Goal: Task Accomplishment & Management: Manage account settings

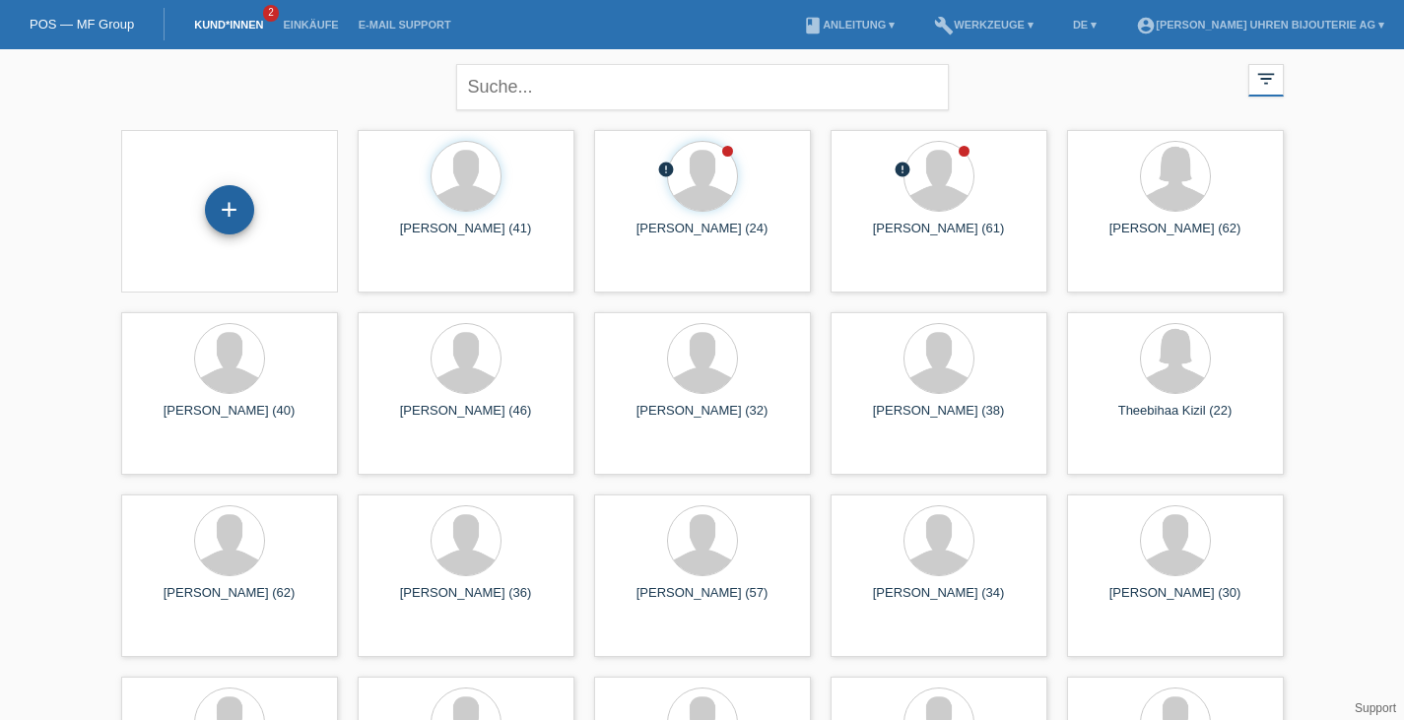
click at [238, 218] on div "+" at bounding box center [229, 209] width 49 height 49
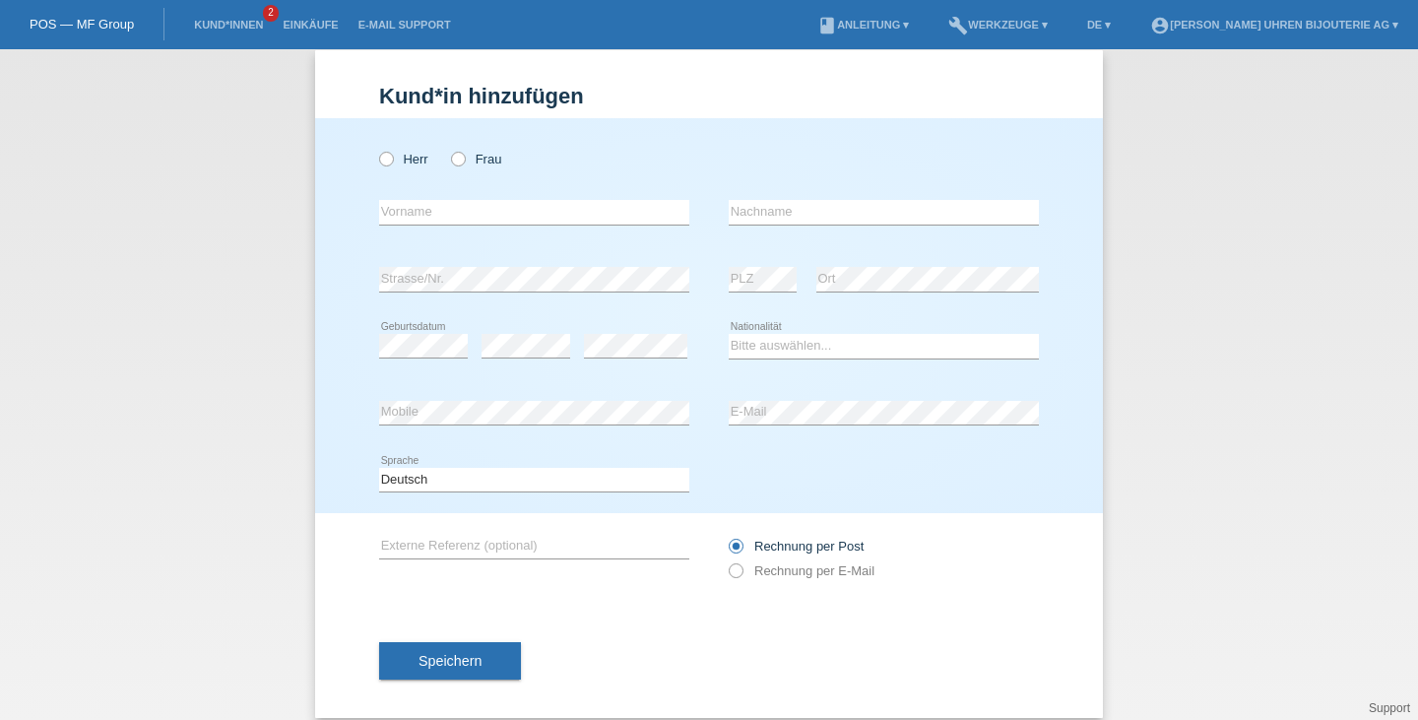
scroll to position [38, 0]
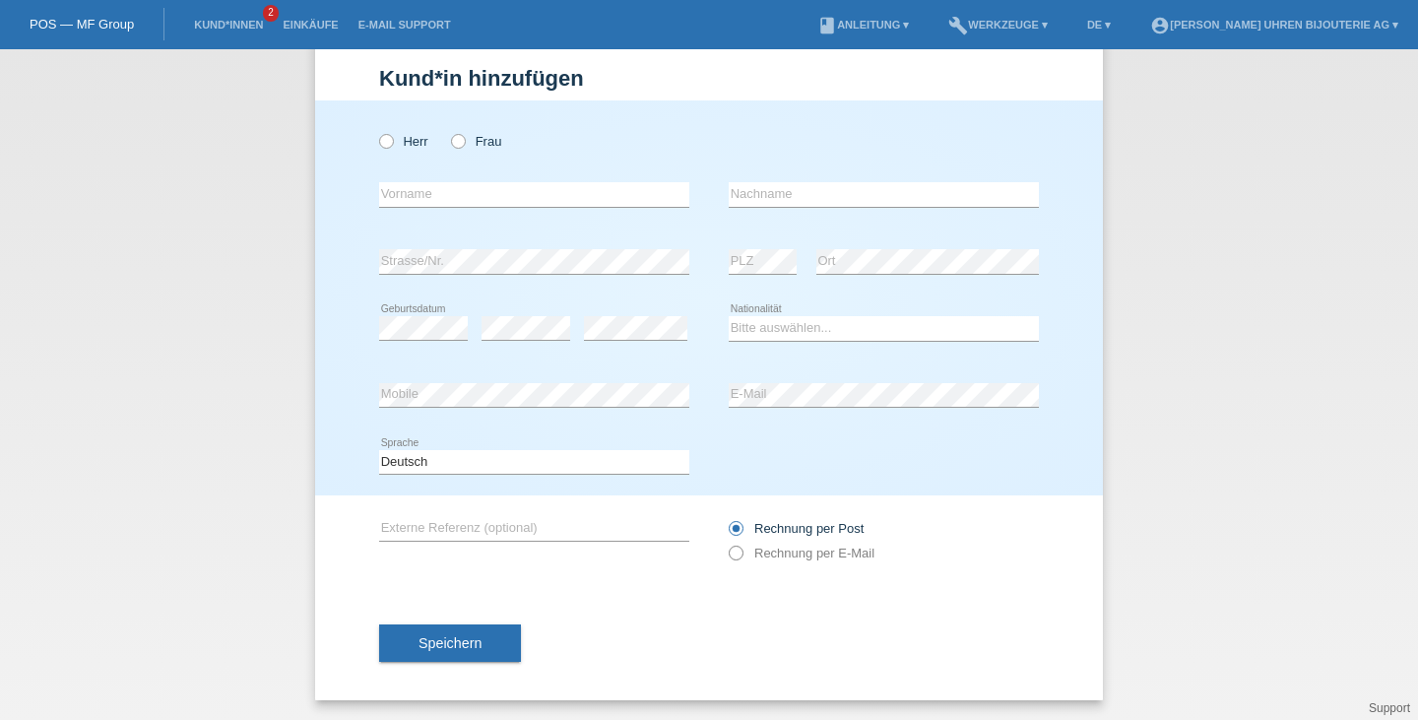
click at [793, 554] on label "Rechnung per E-Mail" at bounding box center [802, 553] width 146 height 15
click at [798, 552] on label "Rechnung per E-Mail" at bounding box center [802, 553] width 146 height 15
click at [776, 549] on label "Rechnung per E-Mail" at bounding box center [802, 553] width 146 height 15
click at [745, 562] on div "Rechnung per Post Rechnung per E-Mail" at bounding box center [884, 540] width 310 height 49
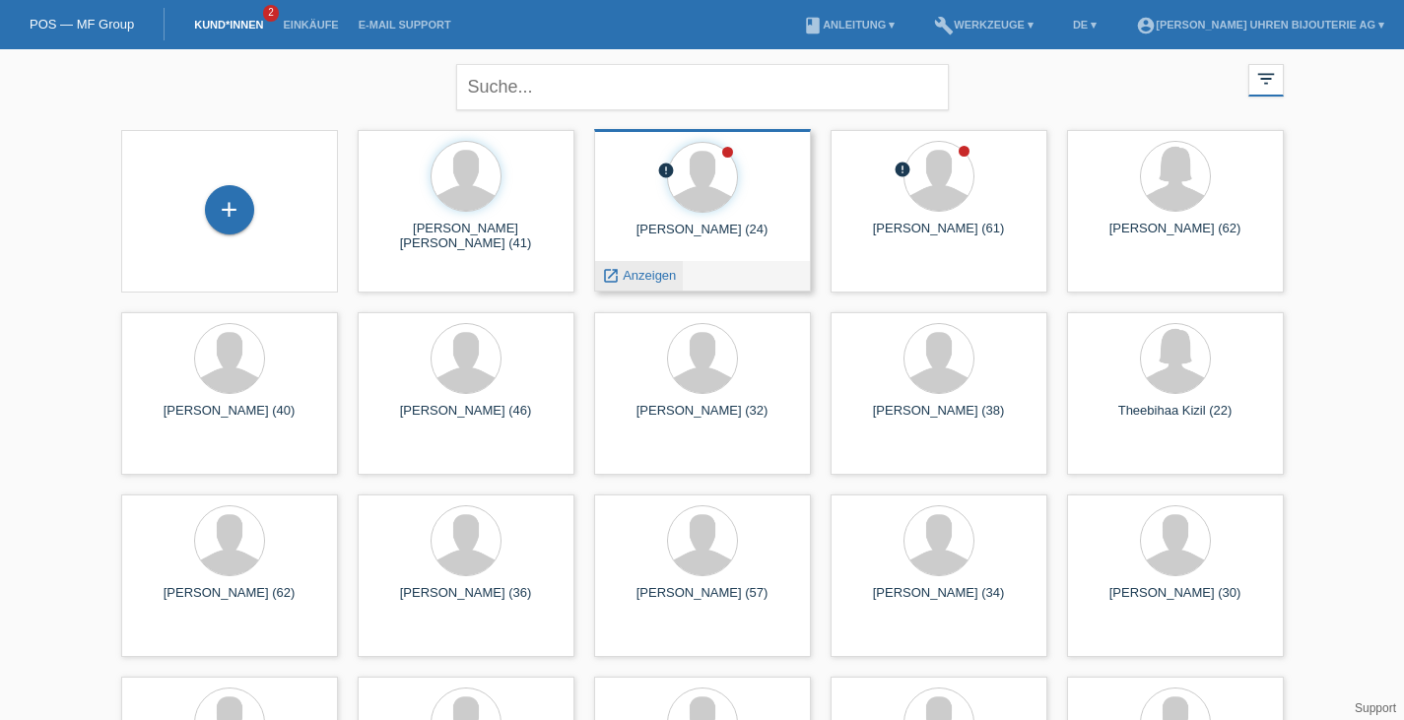
click at [629, 277] on span "Anzeigen" at bounding box center [648, 275] width 53 height 15
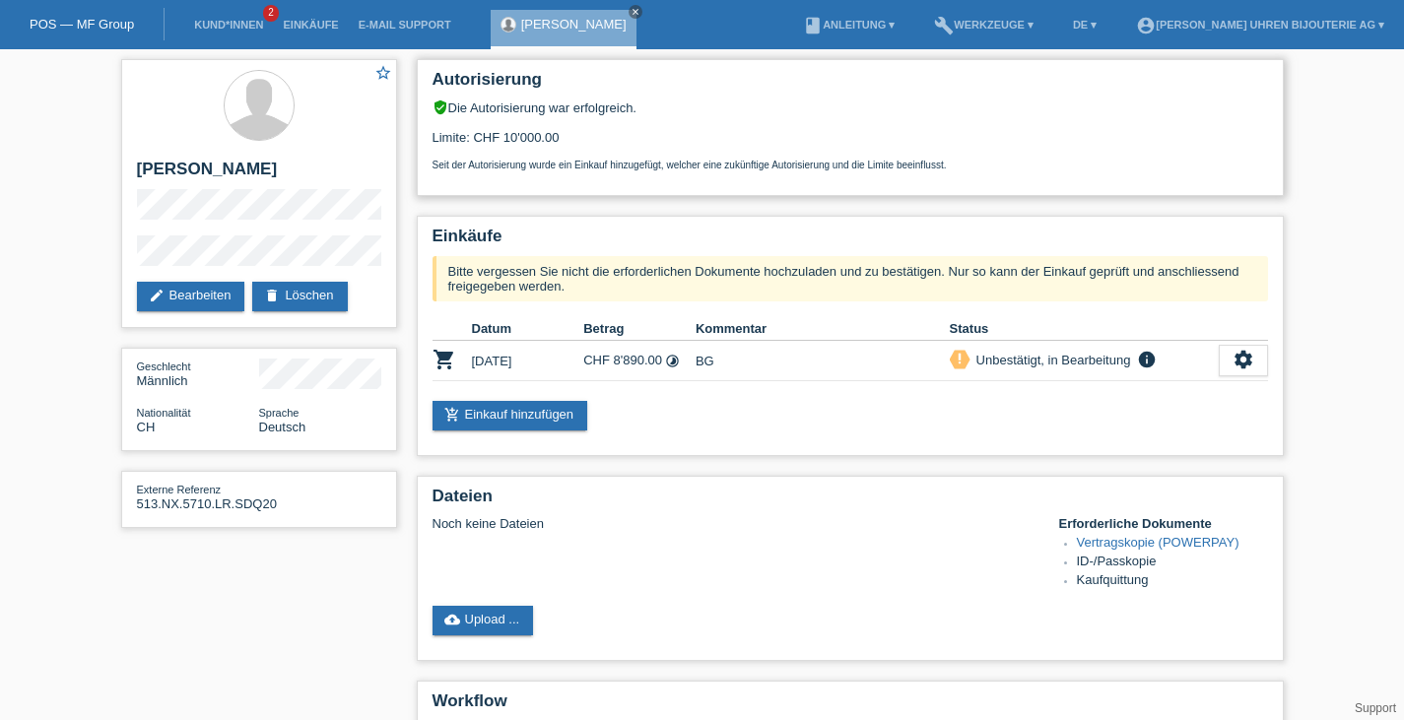
drag, startPoint x: 580, startPoint y: 134, endPoint x: 470, endPoint y: 134, distance: 110.3
click at [470, 134] on div "Limite: CHF 10'000.00 Seit der Autorisierung wurde ein Einkauf hinzugefügt, wel…" at bounding box center [849, 142] width 835 height 55
click at [521, 188] on div "Autorisierung verified_user Die Autorisierung war erfolgreich. Limite: CHF 10'0…" at bounding box center [850, 127] width 867 height 137
drag, startPoint x: 506, startPoint y: 132, endPoint x: 578, endPoint y: 134, distance: 71.9
click at [578, 134] on div "Limite: CHF 10'000.00 Seit der Autorisierung wurde ein Einkauf hinzugefügt, wel…" at bounding box center [849, 142] width 835 height 55
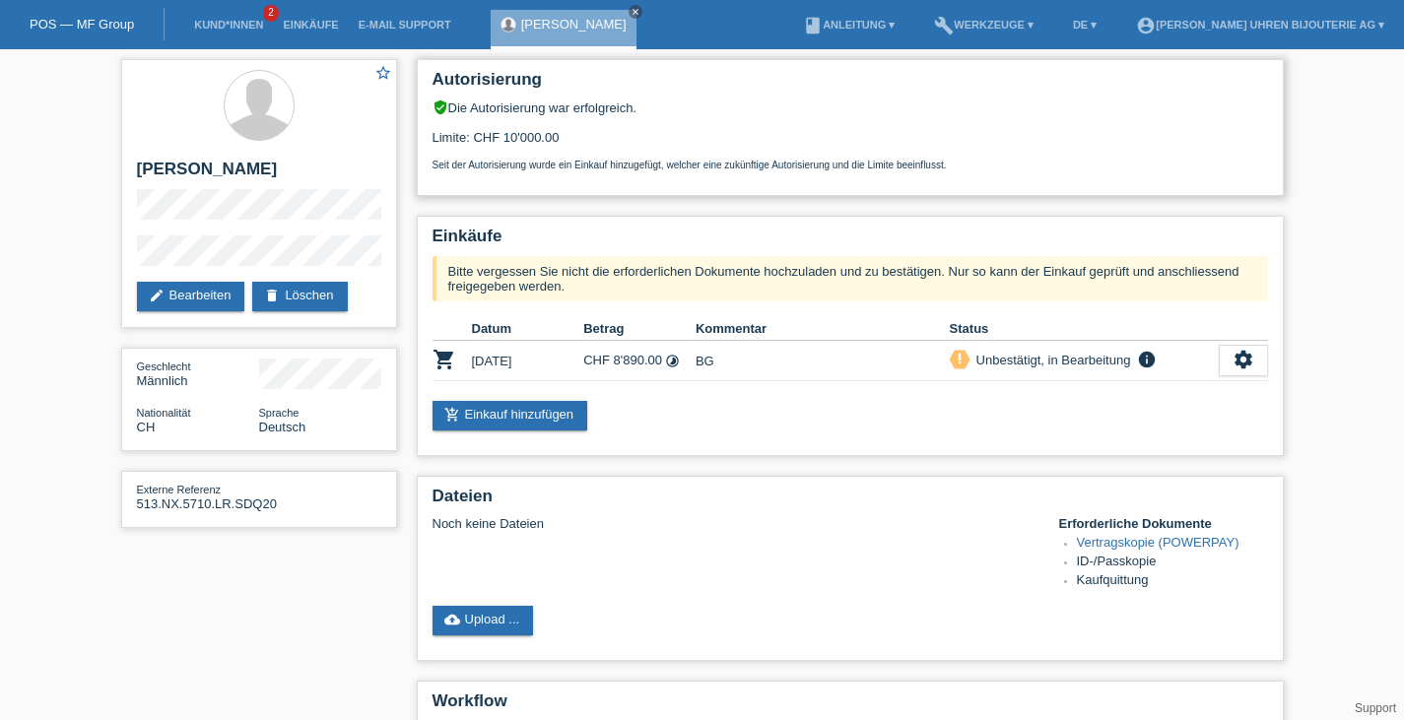
click at [591, 154] on div "Seit der Autorisierung wurde ein Einkauf hinzugefügt, welcher eine zukünftige A…" at bounding box center [849, 158] width 835 height 26
drag, startPoint x: 585, startPoint y: 129, endPoint x: 560, endPoint y: 151, distance: 32.8
click at [560, 151] on div "Limite: CHF 10'000.00 Seit der Autorisierung wurde ein Einkauf hinzugefügt, wel…" at bounding box center [849, 142] width 835 height 55
click at [560, 151] on div "Seit der Autorisierung wurde ein Einkauf hinzugefügt, welcher eine zukünftige A…" at bounding box center [849, 158] width 835 height 26
drag, startPoint x: 570, startPoint y: 135, endPoint x: 412, endPoint y: 115, distance: 159.8
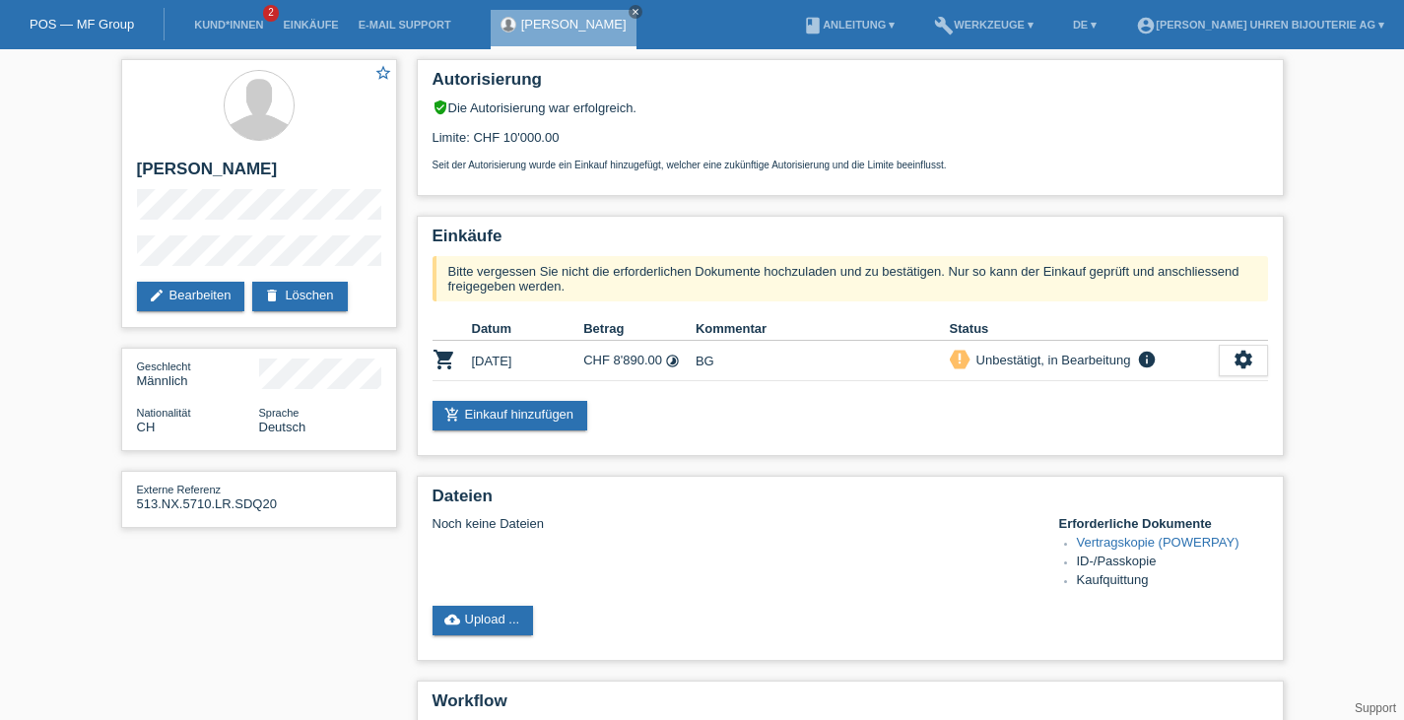
click at [411, 115] on div "Autorisierung verified_user Die Autorisierung war erfolgreich. Limite: CHF 10'0…" at bounding box center [850, 512] width 886 height 927
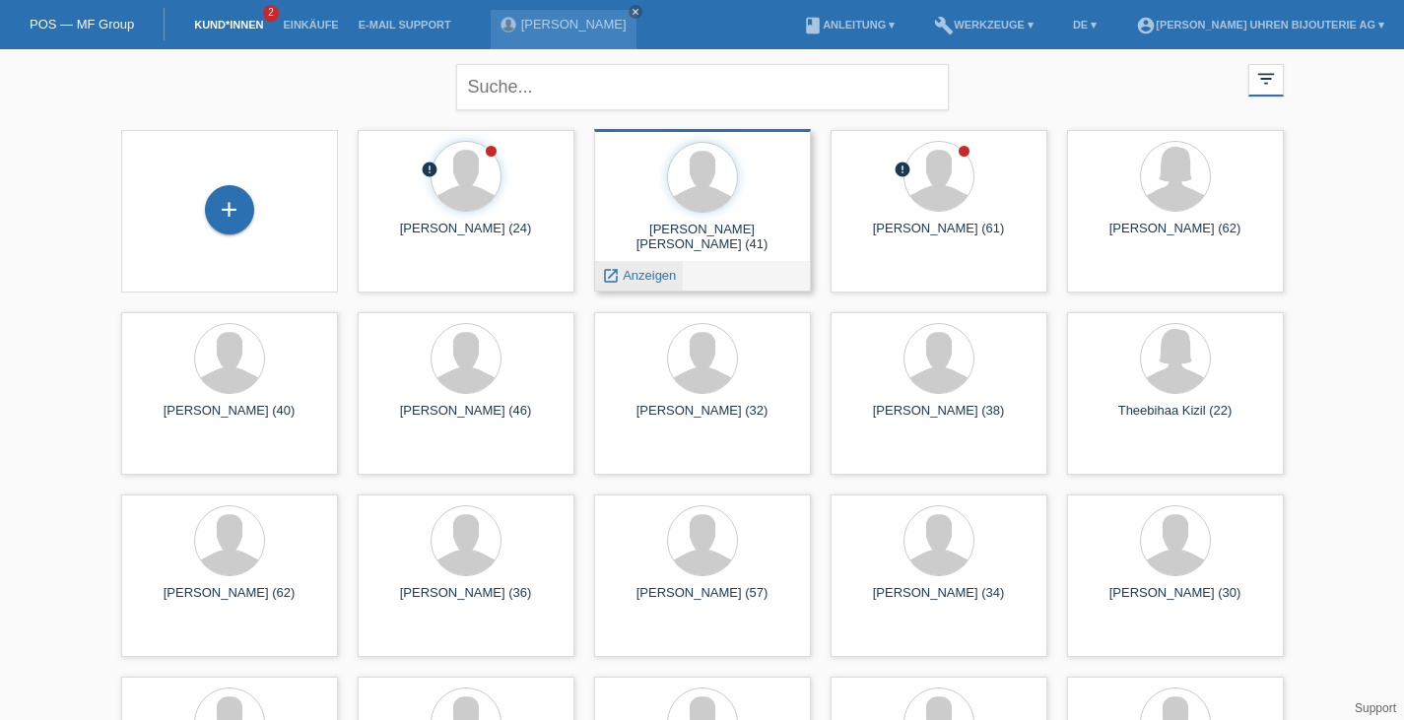
click at [634, 277] on span "Anzeigen" at bounding box center [648, 275] width 53 height 15
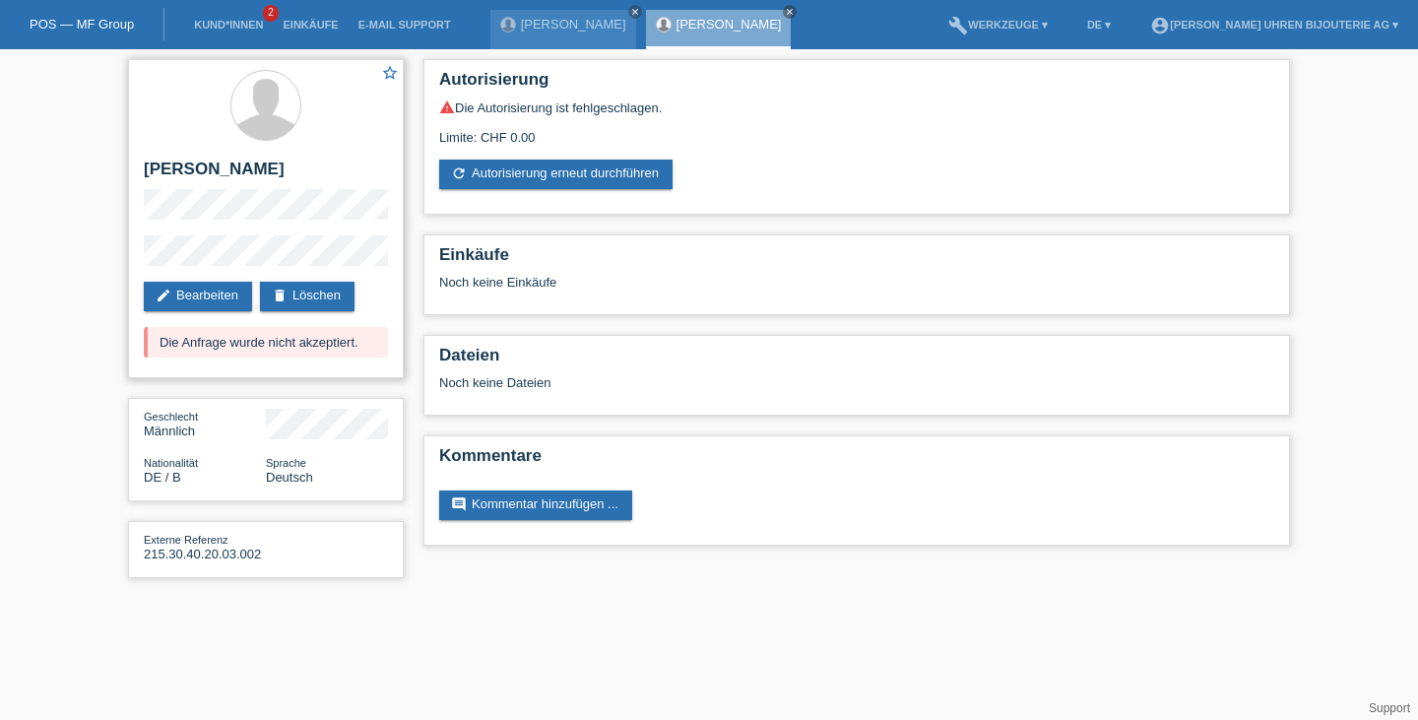
drag, startPoint x: 79, startPoint y: 326, endPoint x: 368, endPoint y: 352, distance: 290.7
click at [368, 352] on div "star_border Zoltan Csaba Szilagyi edit Bearbeiten delete Löschen Die Anfrage wu…" at bounding box center [709, 323] width 1418 height 549
click at [383, 348] on div "Die Anfrage wurde nicht akzeptiert." at bounding box center [266, 342] width 244 height 31
click at [384, 348] on div "Die Anfrage wurde nicht akzeptiert." at bounding box center [266, 342] width 244 height 31
drag, startPoint x: 508, startPoint y: 110, endPoint x: 625, endPoint y: 114, distance: 117.3
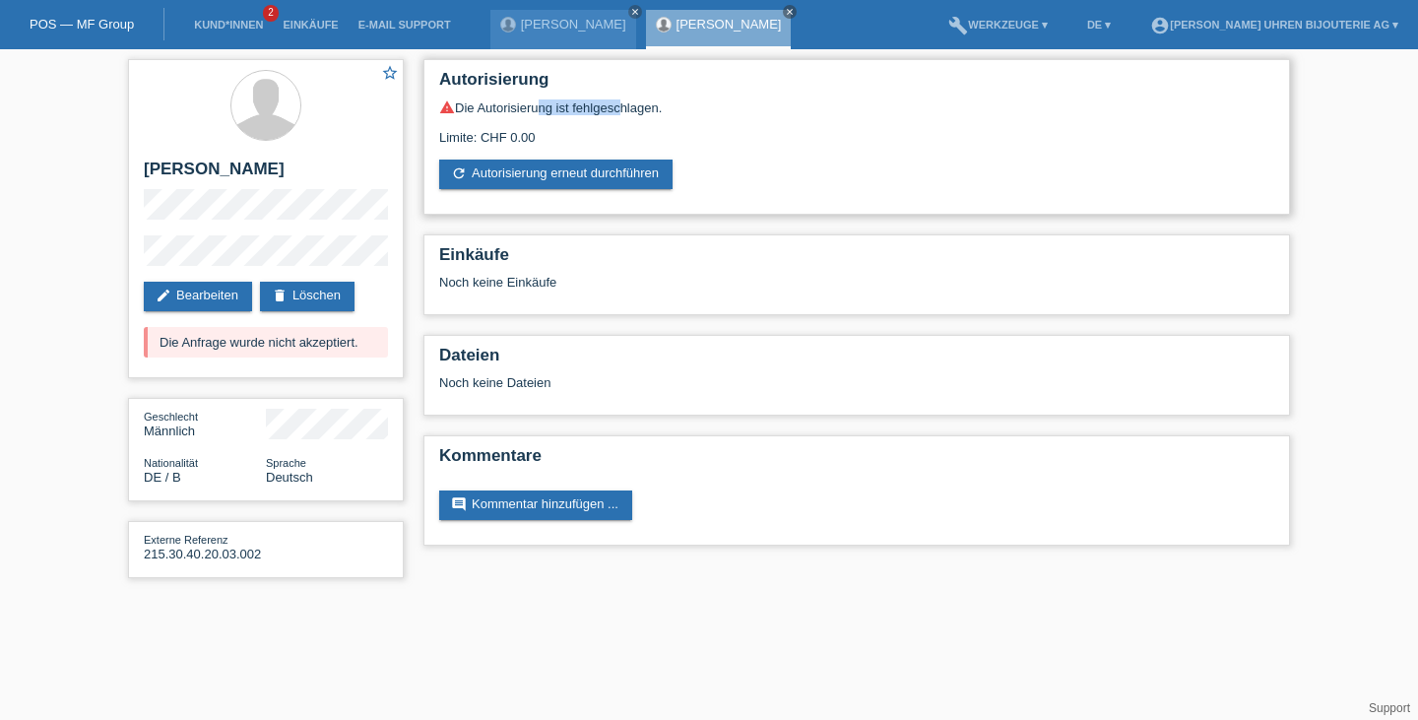
click at [625, 114] on div "warning Die Autorisierung ist fehlgeschlagen." at bounding box center [856, 107] width 835 height 16
click at [701, 133] on div "Limite: CHF 0.00" at bounding box center [856, 130] width 835 height 30
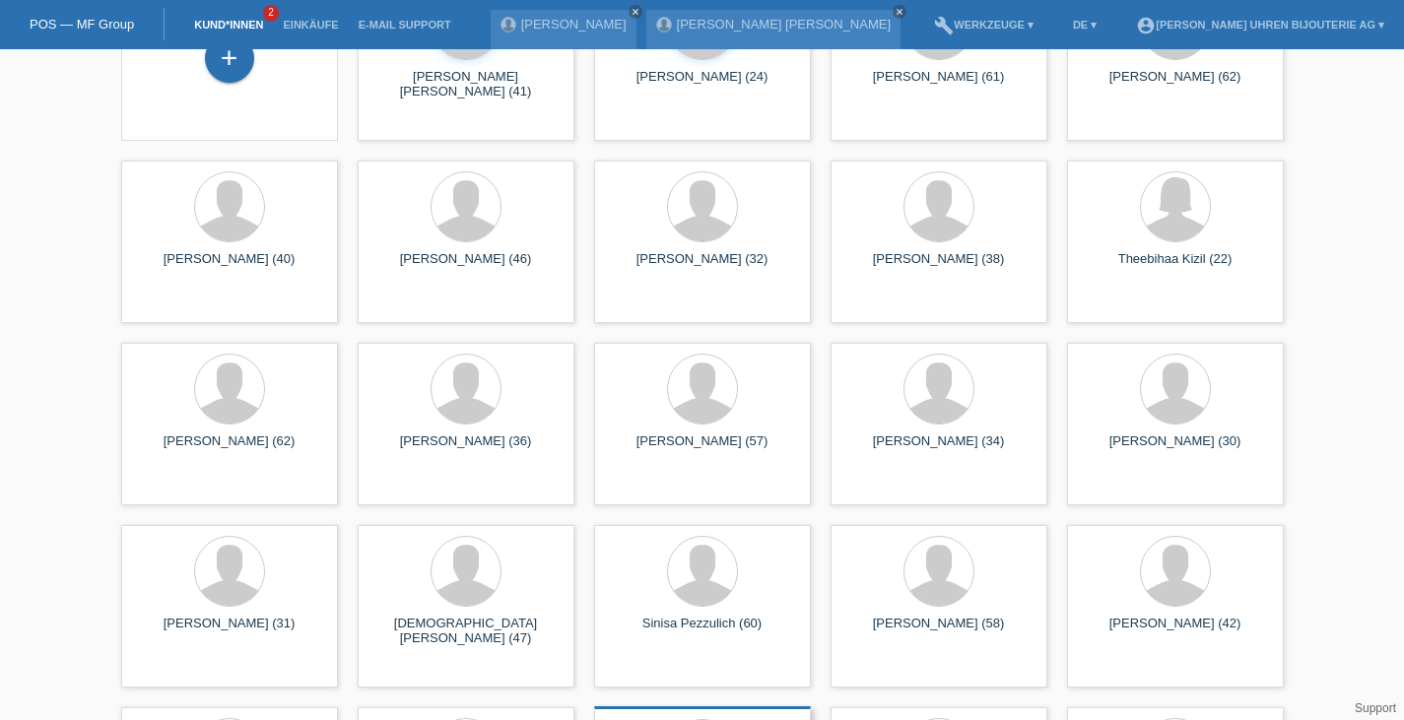
scroll to position [311, 0]
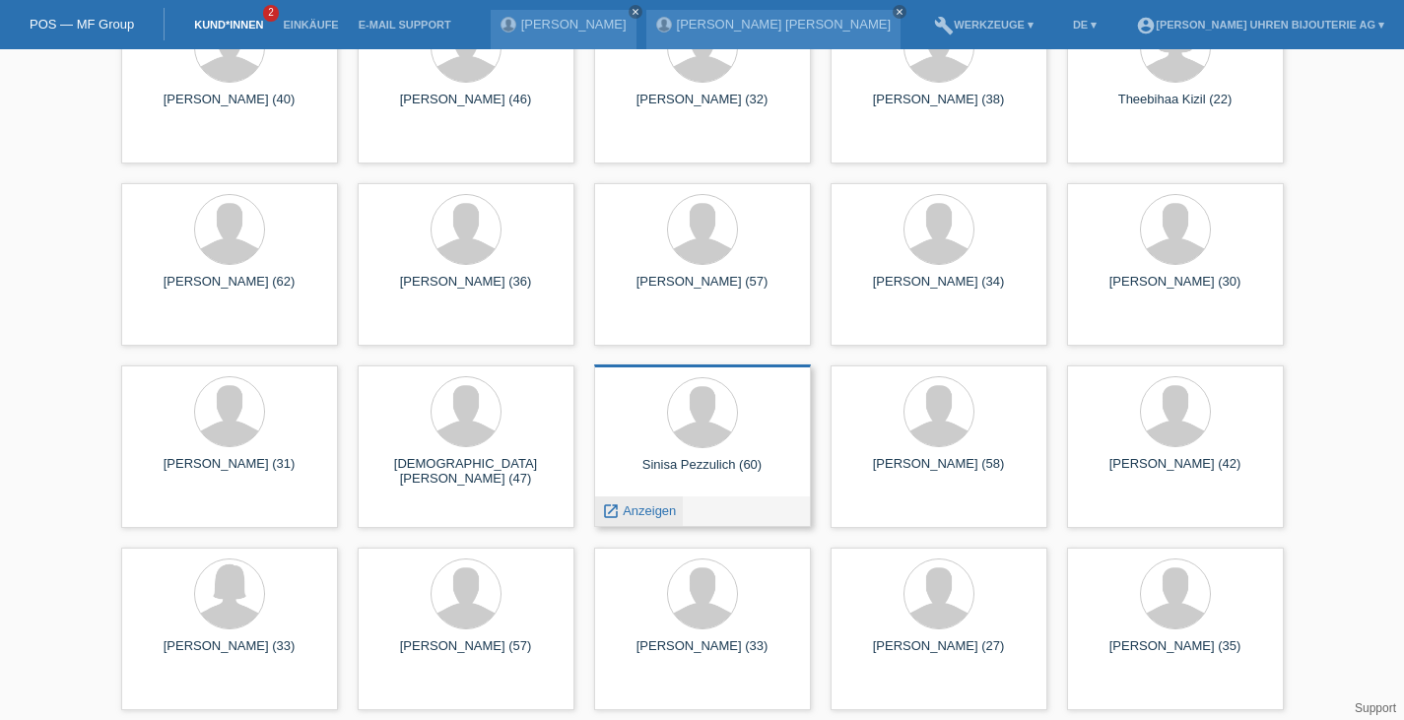
click at [644, 507] on span "Anzeigen" at bounding box center [648, 510] width 53 height 15
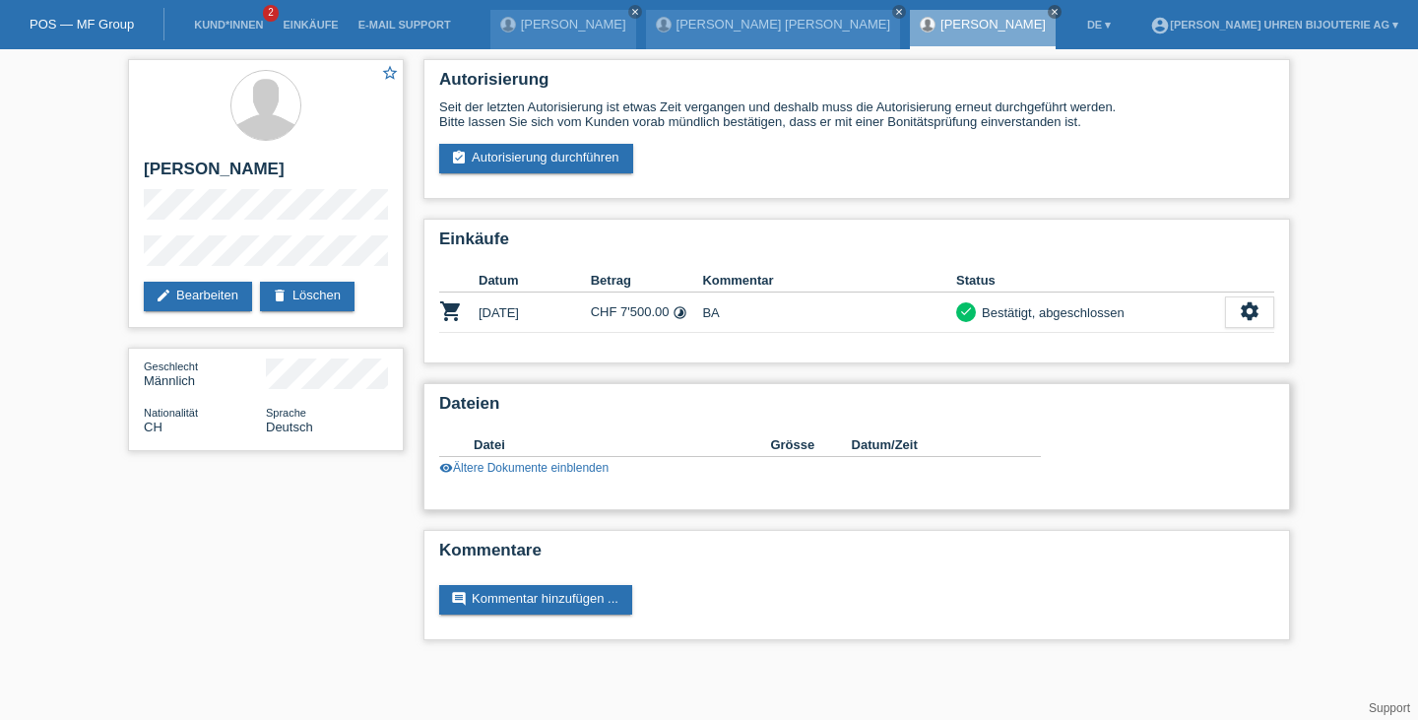
click at [530, 472] on link "visibility Ältere Dokumente einblenden" at bounding box center [523, 468] width 169 height 14
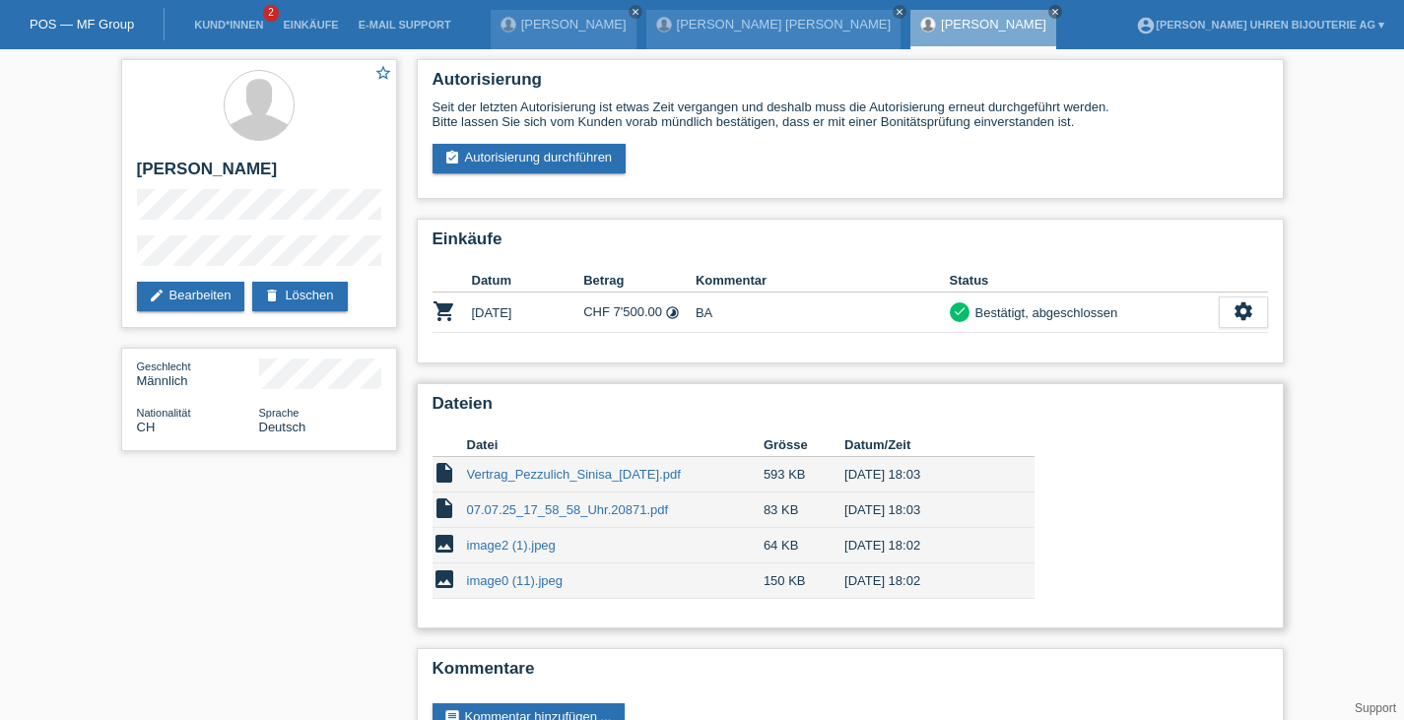
click at [497, 549] on link "image2 (1).jpeg" at bounding box center [511, 545] width 89 height 15
click at [575, 505] on td "07.07.25_17_58_58_Uhr.20871.pdf" at bounding box center [615, 509] width 296 height 35
click at [582, 511] on link "07.07.25_17_58_58_Uhr.20871.pdf" at bounding box center [568, 509] width 202 height 15
click at [617, 481] on link "Vertrag_Pezzulich_Sinisa_[DATE].pdf" at bounding box center [574, 474] width 214 height 15
